Goal: Information Seeking & Learning: Learn about a topic

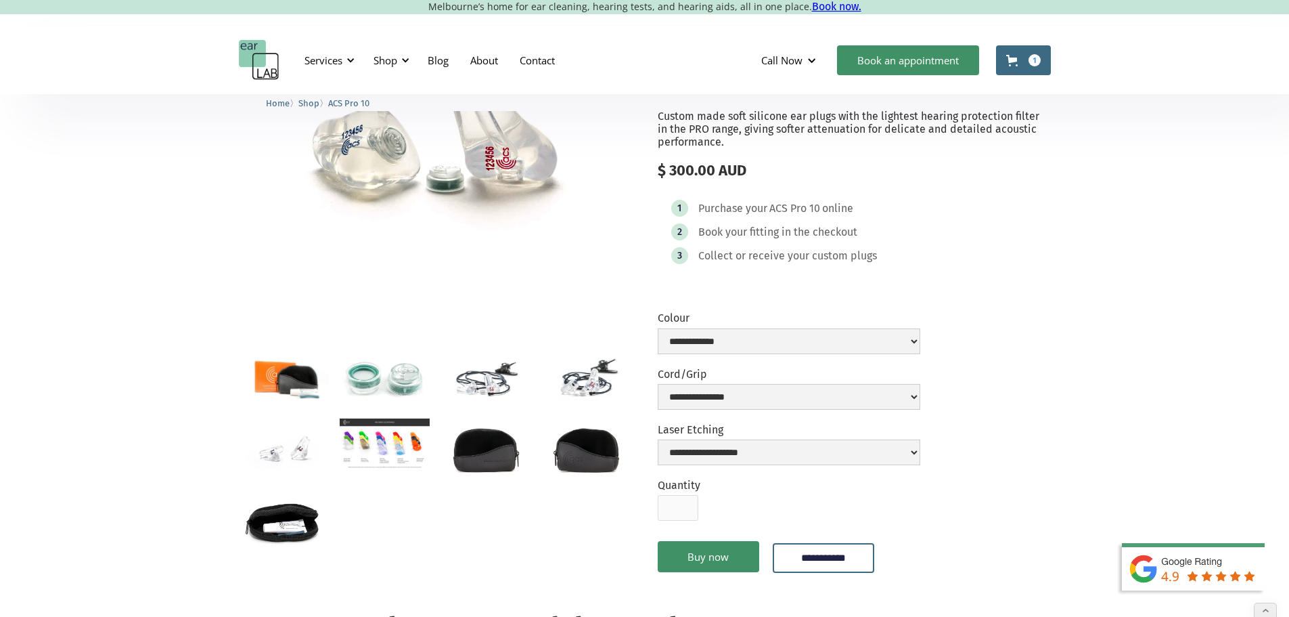
click at [323, 57] on div "Services" at bounding box center [324, 60] width 38 height 14
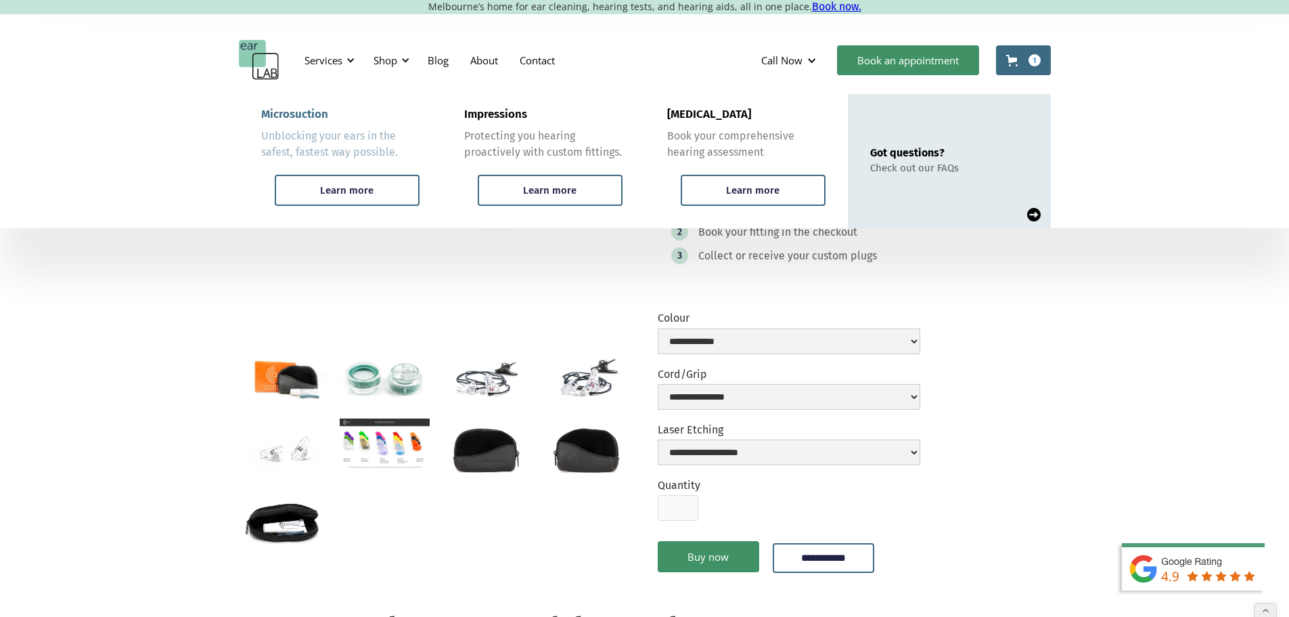
click at [298, 113] on div "Microsuction" at bounding box center [294, 115] width 67 height 14
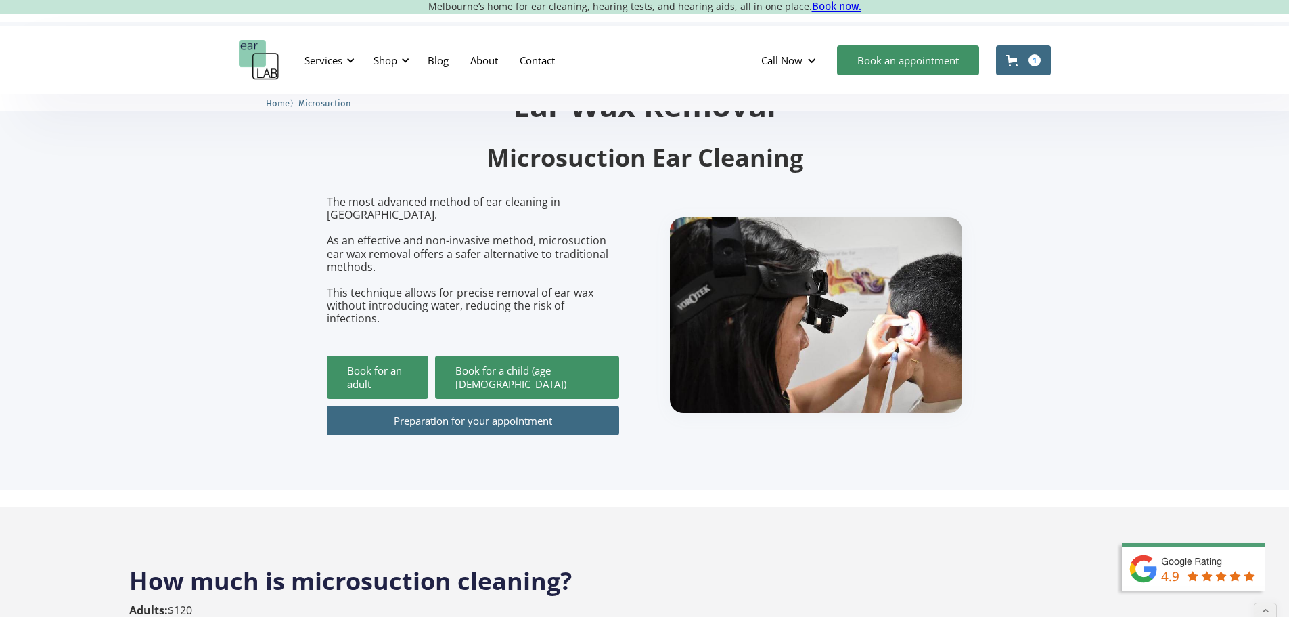
scroll to position [68, 0]
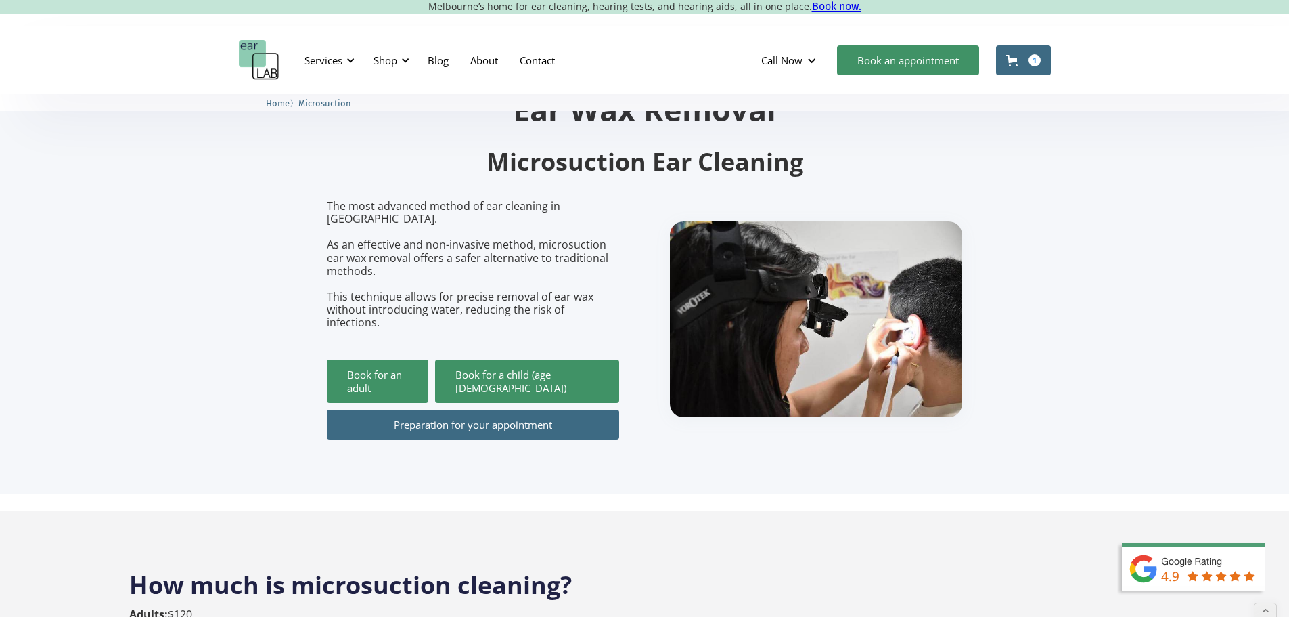
click at [202, 171] on section "Ear Wax Removal Microsuction Ear Cleaning The most advanced method of ear clean…" at bounding box center [644, 260] width 1289 height 468
click at [328, 60] on div "Services" at bounding box center [324, 60] width 38 height 14
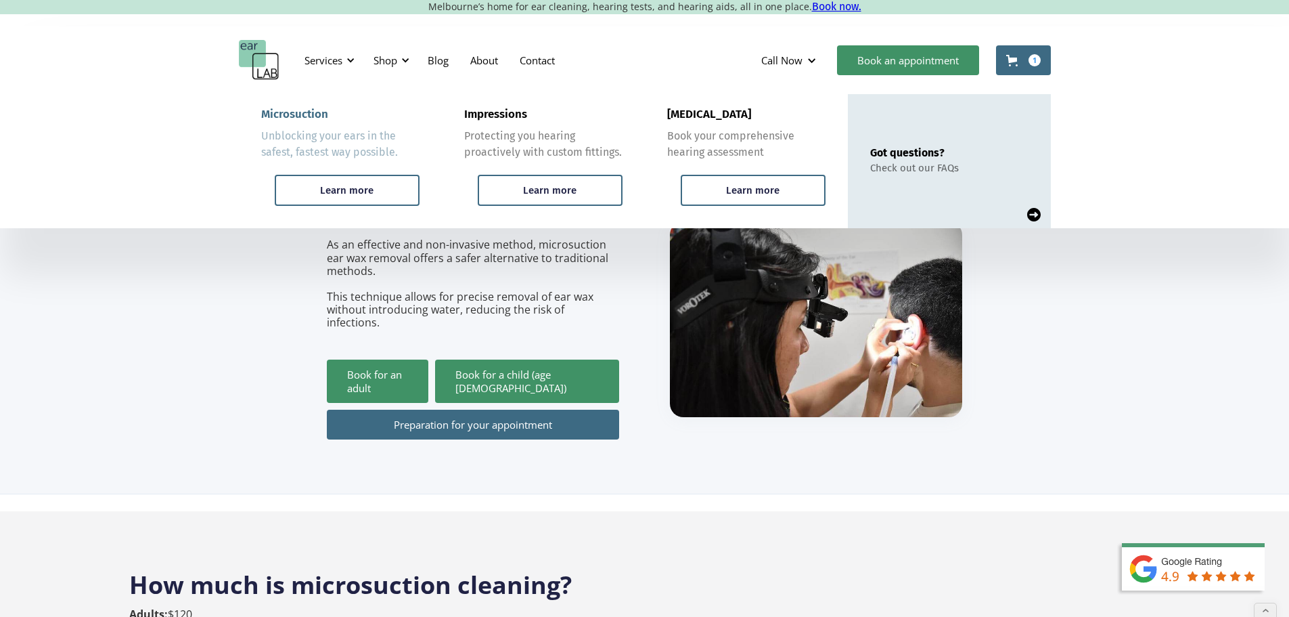
click at [296, 116] on div "Microsuction" at bounding box center [294, 115] width 67 height 14
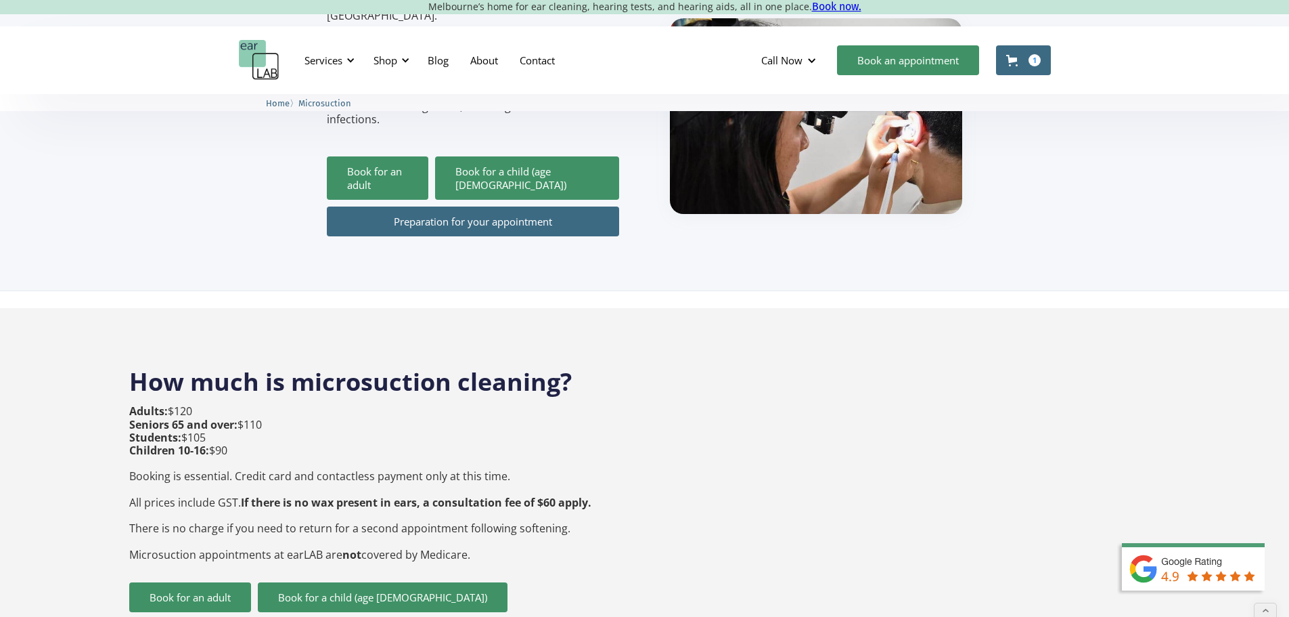
click at [409, 405] on p "Adults: $120 Seniors 65 and over: $110 Students: $105 Children 10-16: $90 Booki…" at bounding box center [360, 483] width 462 height 156
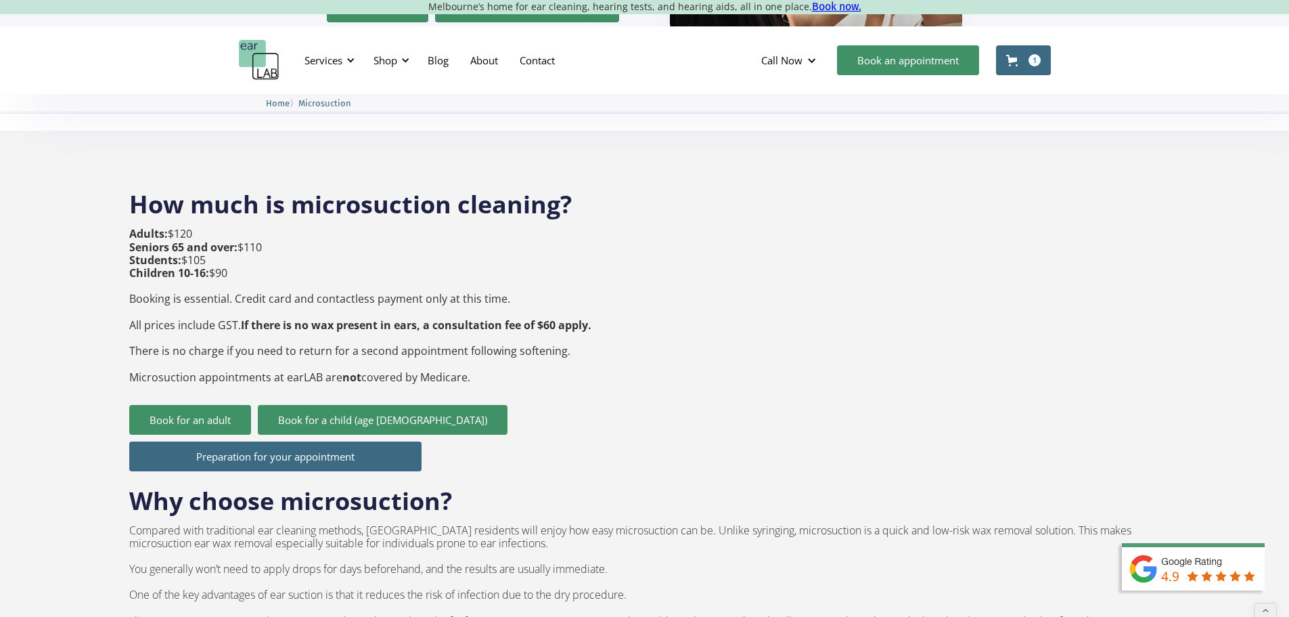
scroll to position [338, 0]
